Goal: Task Accomplishment & Management: Manage account settings

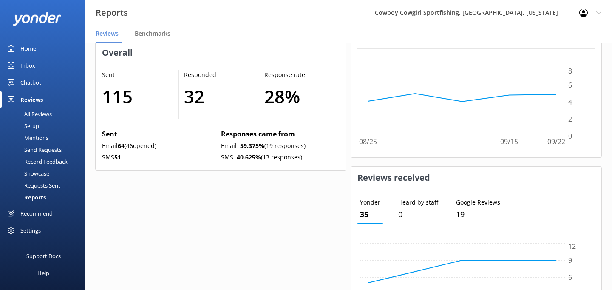
scroll to position [91, 250]
click at [59, 197] on link "Reports" at bounding box center [45, 197] width 80 height 12
click at [37, 128] on div "Setup" at bounding box center [22, 126] width 34 height 12
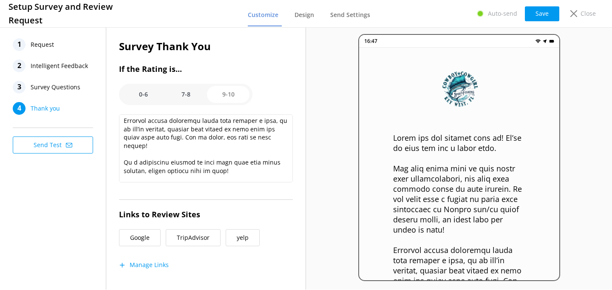
scroll to position [119, 0]
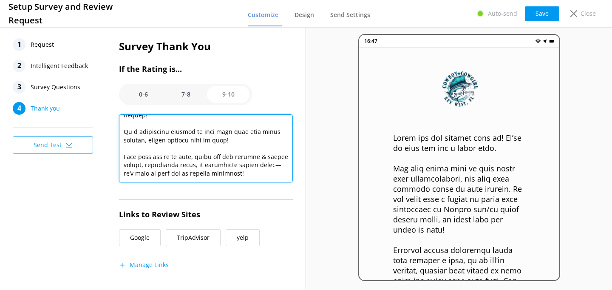
click at [221, 159] on textarea at bounding box center [206, 148] width 174 height 68
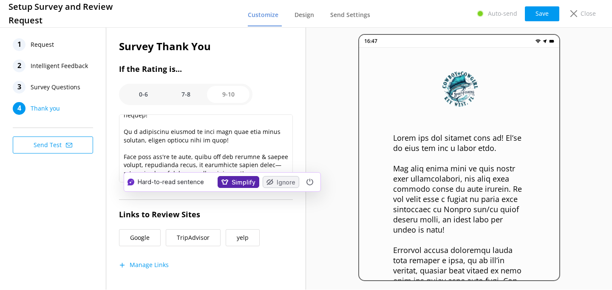
click at [239, 183] on button "Simplify" at bounding box center [239, 182] width 42 height 12
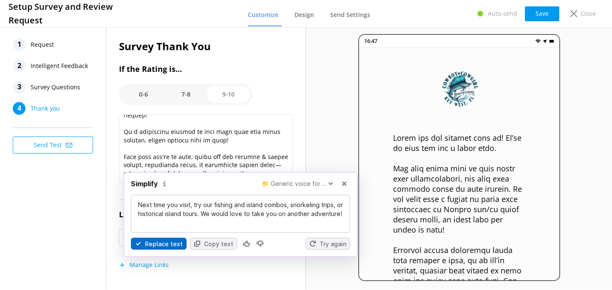
click at [158, 240] on button "Replace text" at bounding box center [159, 244] width 56 height 12
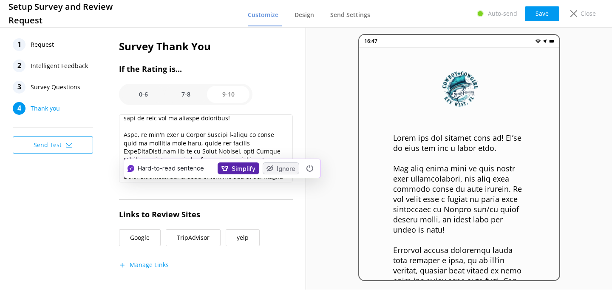
click at [238, 166] on button "Simplify" at bounding box center [239, 168] width 42 height 12
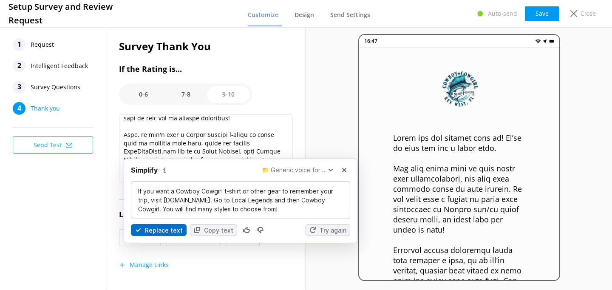
click at [161, 232] on button "Replace text" at bounding box center [159, 230] width 56 height 12
type textarea "Lorem ips dol sitamet cons ad! El’se do eius tem inc u labor etdo. Mag aliq eni…"
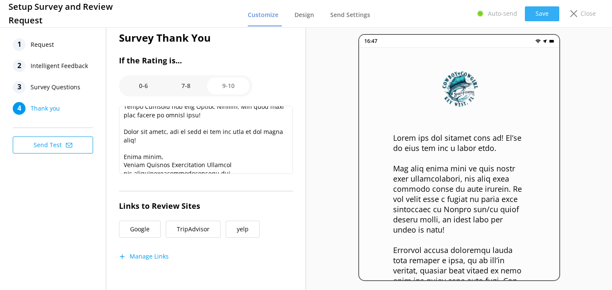
click at [537, 14] on button "Save" at bounding box center [542, 13] width 34 height 15
click at [351, 16] on span "Send Settings" at bounding box center [350, 15] width 40 height 9
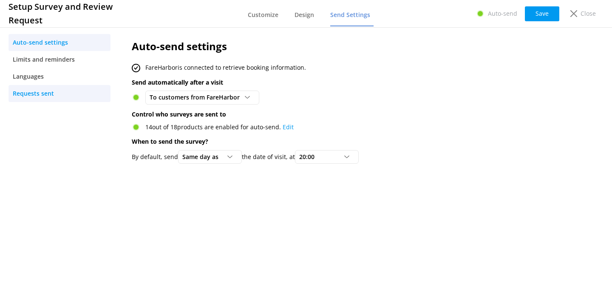
click at [31, 94] on span "Requests sent" at bounding box center [33, 93] width 41 height 9
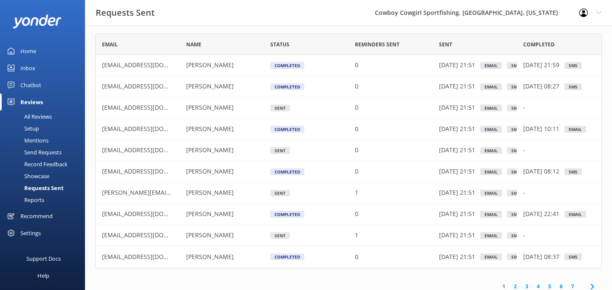
scroll to position [28, 0]
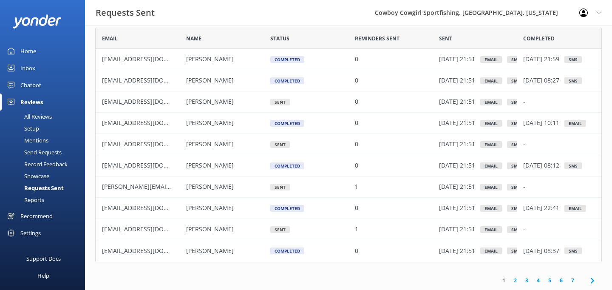
click at [496, 188] on div "Email" at bounding box center [491, 187] width 22 height 7
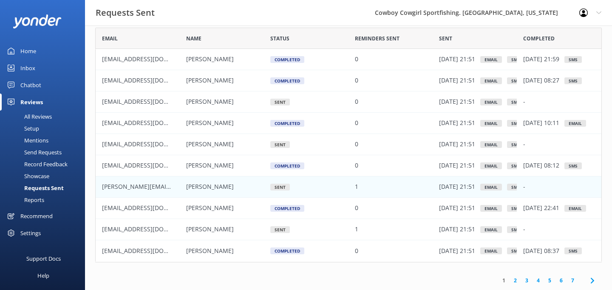
click at [511, 182] on div "[DATE] 21:51 Email SMS" at bounding box center [475, 186] width 85 height 21
click at [494, 185] on div "Email" at bounding box center [491, 187] width 22 height 7
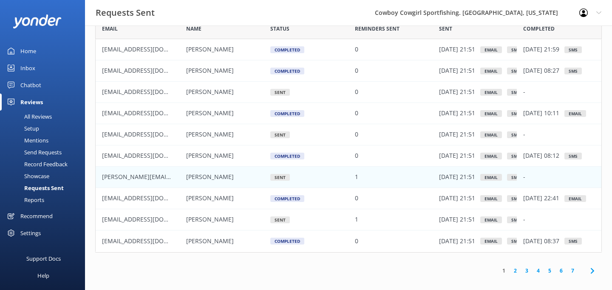
scroll to position [45, 0]
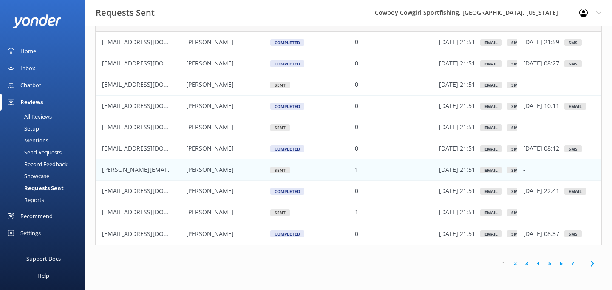
click at [47, 162] on div "Record Feedback" at bounding box center [36, 164] width 62 height 12
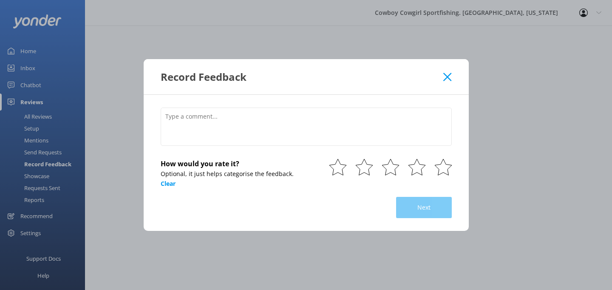
click at [445, 77] on icon at bounding box center [447, 77] width 8 height 9
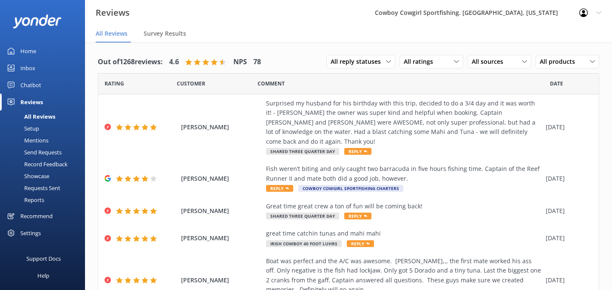
click at [31, 217] on div "Recommend" at bounding box center [36, 215] width 32 height 17
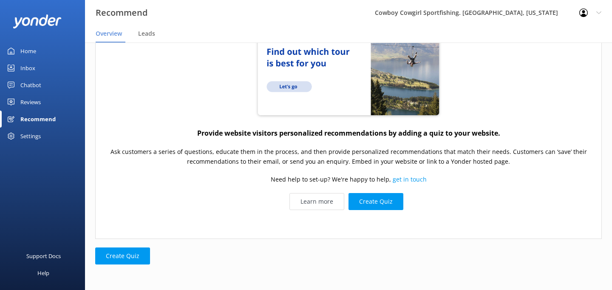
scroll to position [111, 0]
click at [149, 31] on span "Leads" at bounding box center [146, 33] width 17 height 9
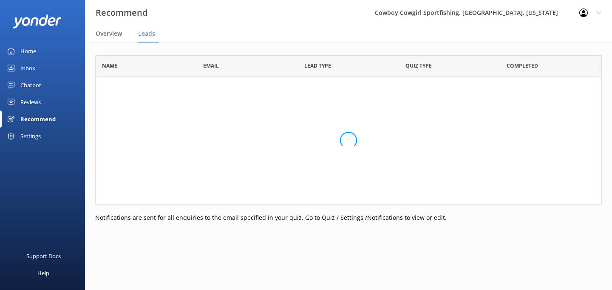
scroll to position [149, 507]
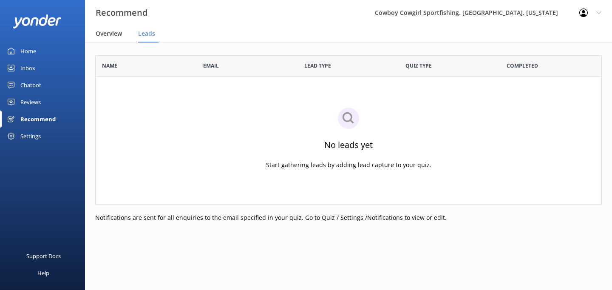
click at [103, 31] on span "Overview" at bounding box center [109, 33] width 26 height 9
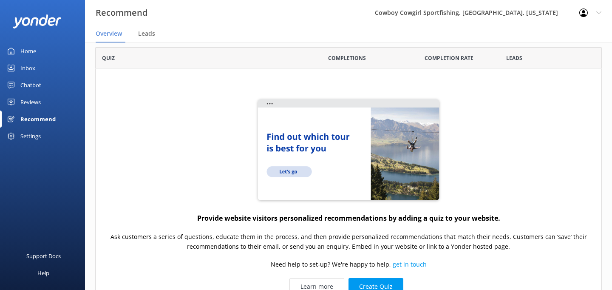
scroll to position [30, 0]
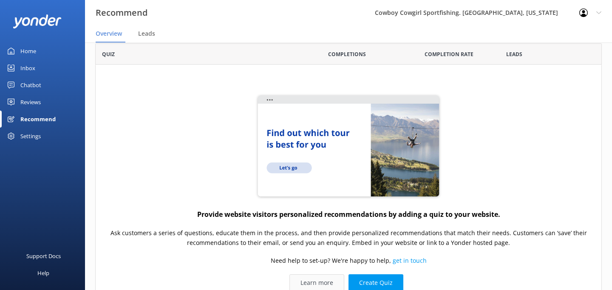
click at [320, 283] on link "Learn more" at bounding box center [317, 282] width 55 height 17
